Goal: Task Accomplishment & Management: Use online tool/utility

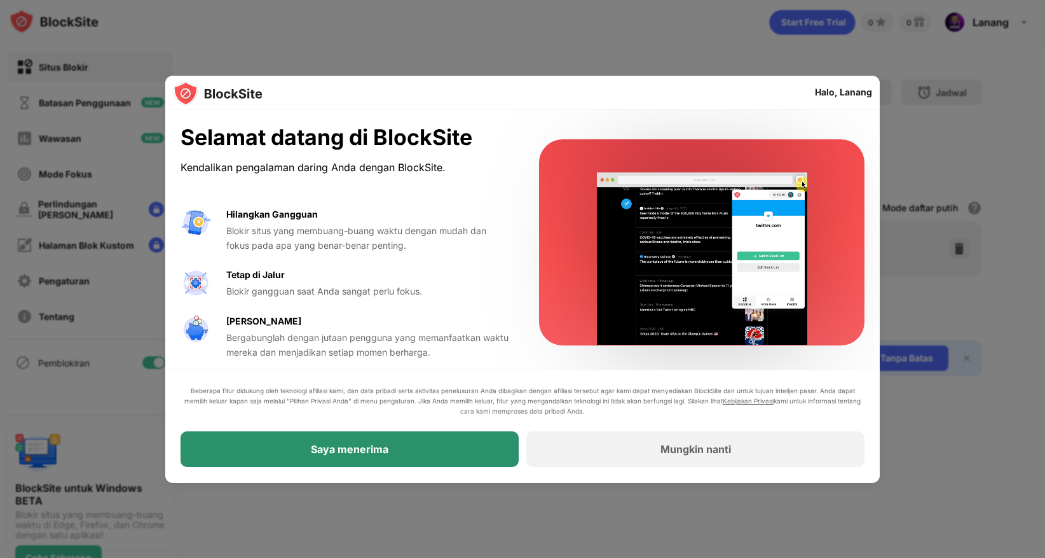
click at [448, 449] on div "Saya menerima" at bounding box center [350, 450] width 338 height 36
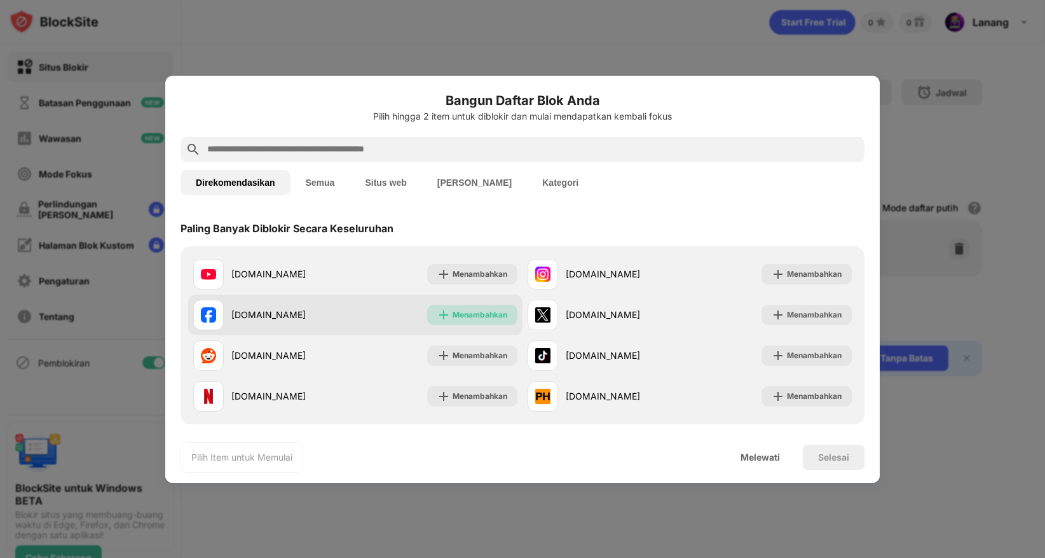
click at [490, 315] on font "Menambahkan" at bounding box center [480, 315] width 55 height 10
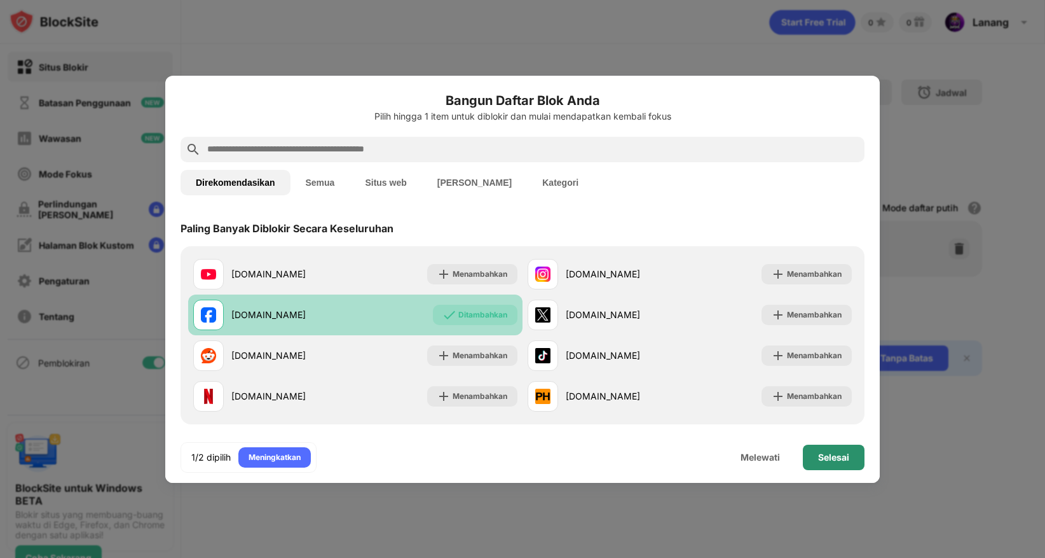
click at [829, 457] on font "Selesai" at bounding box center [833, 457] width 31 height 11
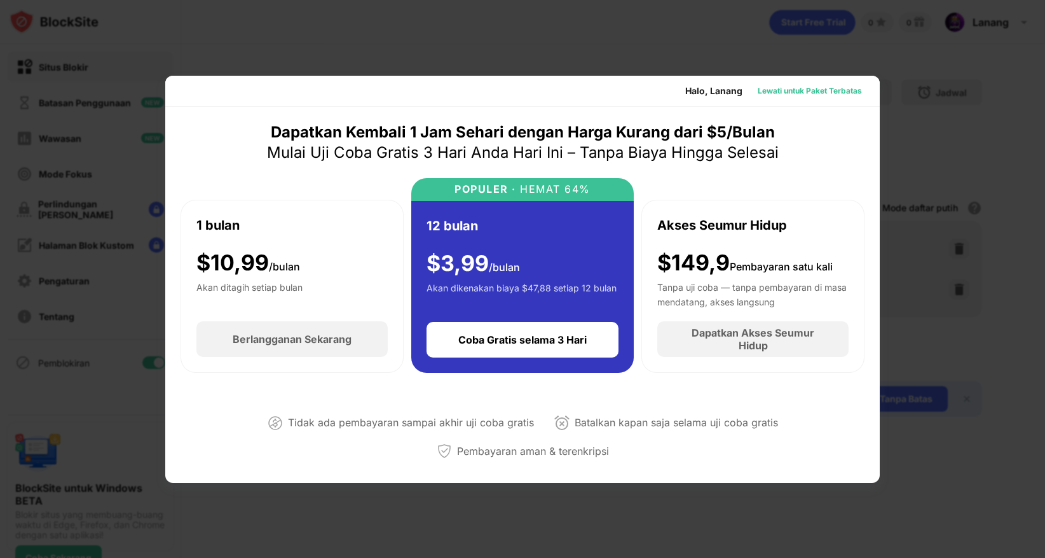
click at [816, 89] on font "Lewati untuk Paket Terbatas" at bounding box center [810, 91] width 104 height 10
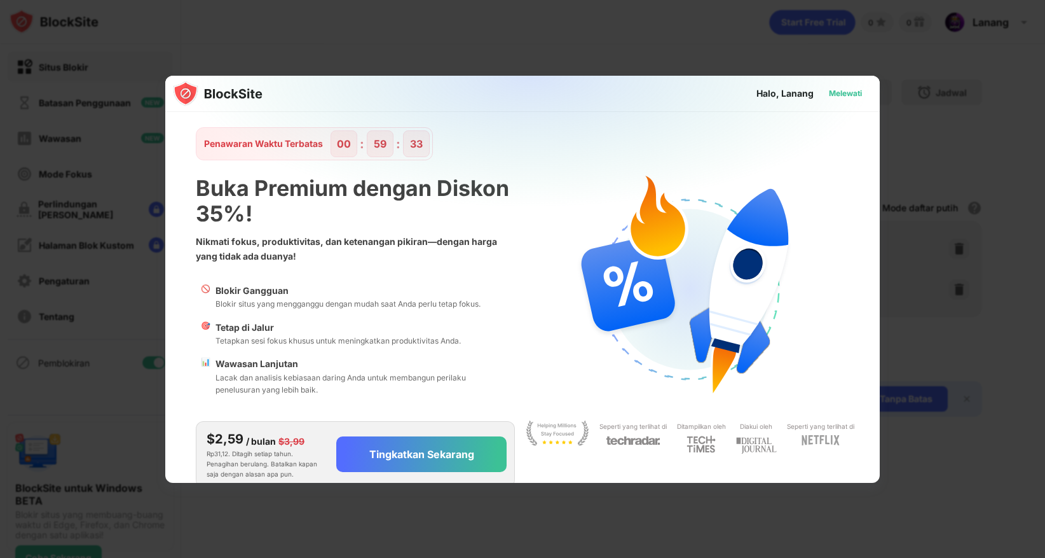
click at [819, 89] on div "Melewati" at bounding box center [845, 93] width 53 height 20
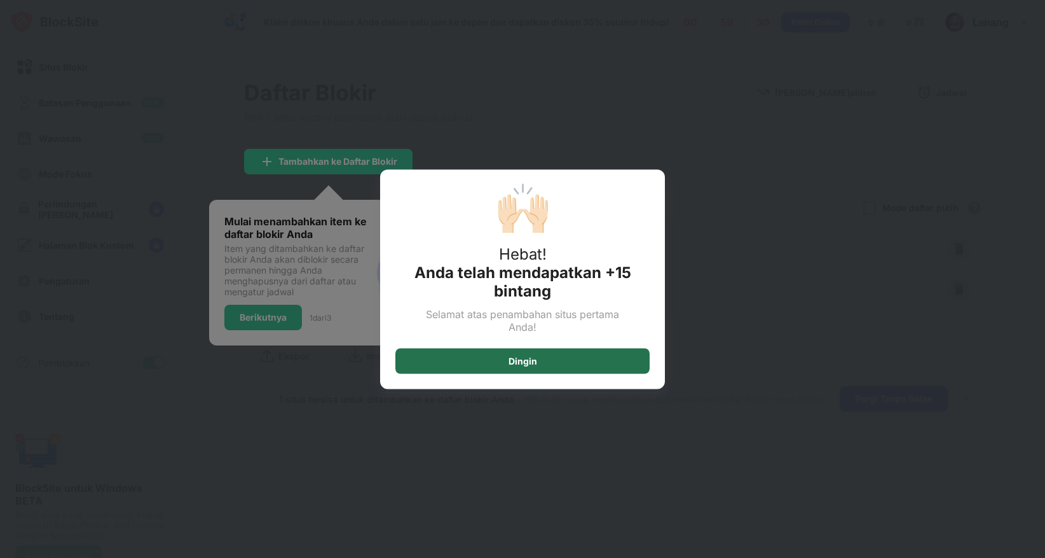
click at [550, 364] on div "Dingin" at bounding box center [523, 360] width 254 height 25
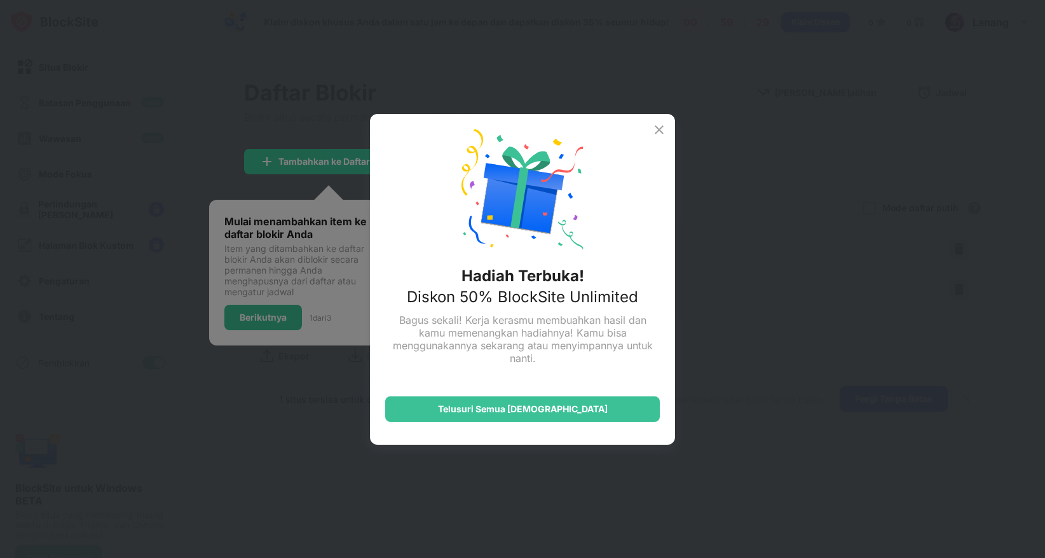
click at [658, 124] on img at bounding box center [659, 129] width 15 height 15
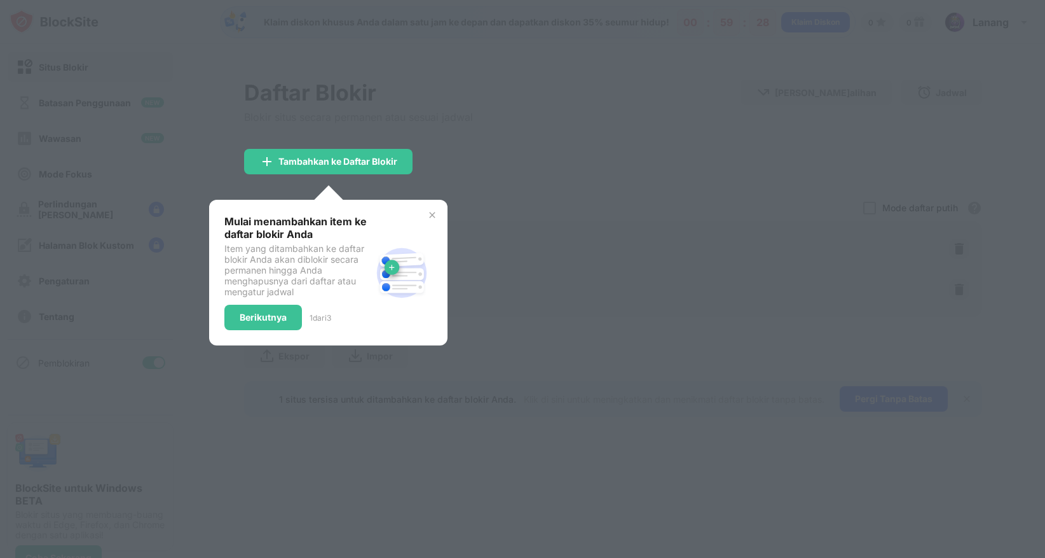
click at [479, 204] on div at bounding box center [522, 279] width 1045 height 558
click at [265, 314] on font "Berikutnya" at bounding box center [263, 317] width 47 height 11
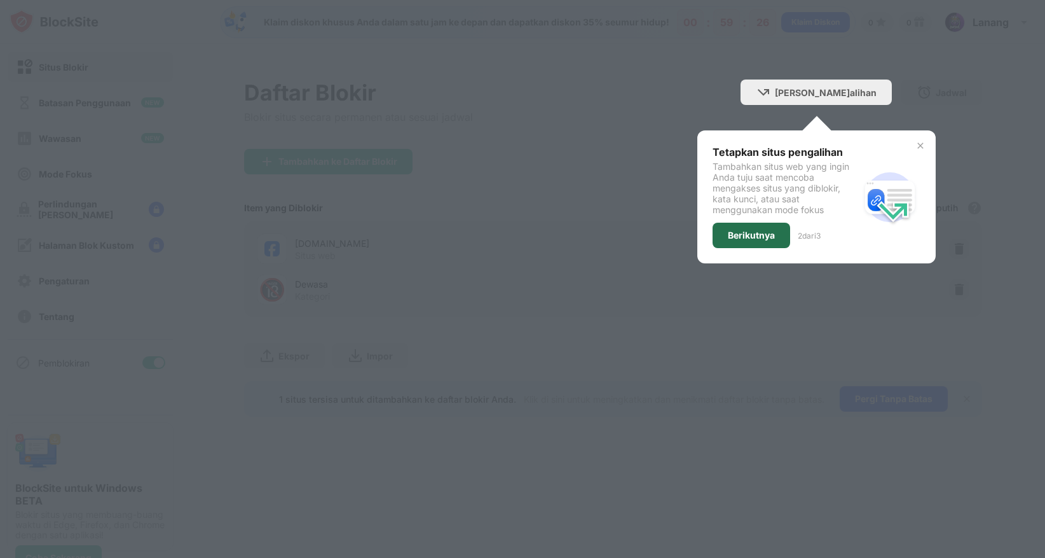
click at [775, 232] on font "Berikutnya" at bounding box center [751, 235] width 47 height 11
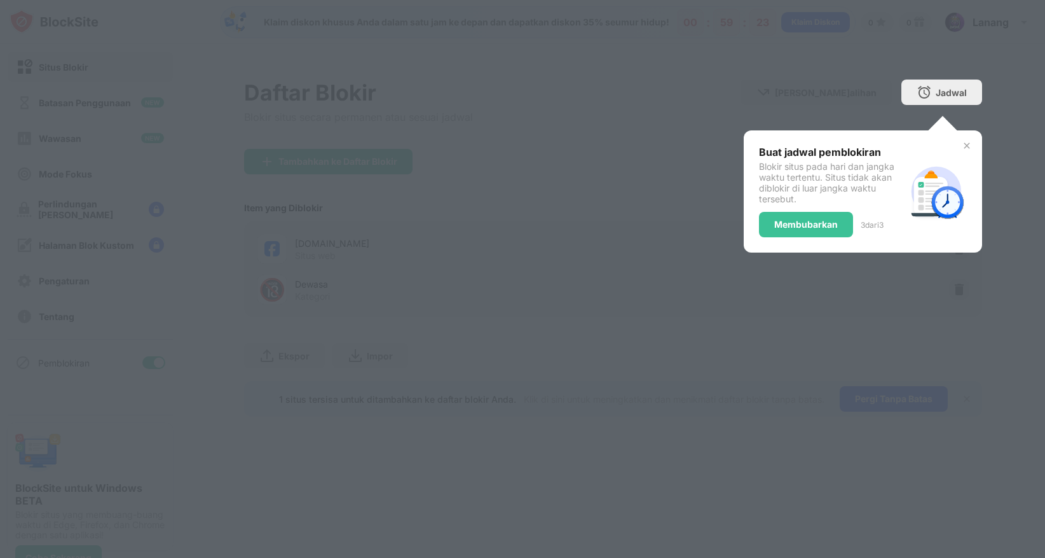
click at [962, 144] on img at bounding box center [967, 146] width 10 height 10
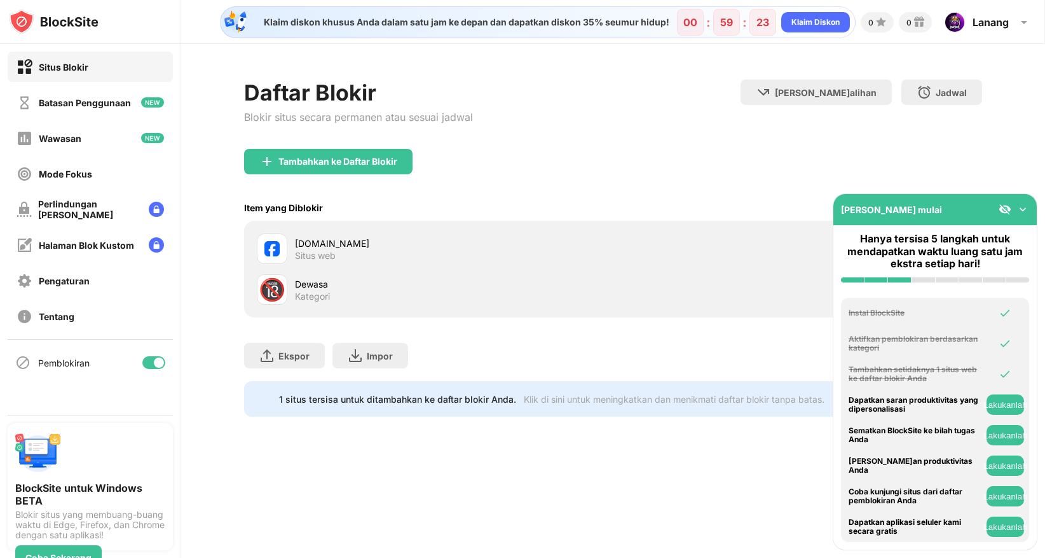
click at [654, 190] on div "Tambahkan ke Daftar Blokir" at bounding box center [613, 172] width 739 height 46
